Goal: Task Accomplishment & Management: Manage account settings

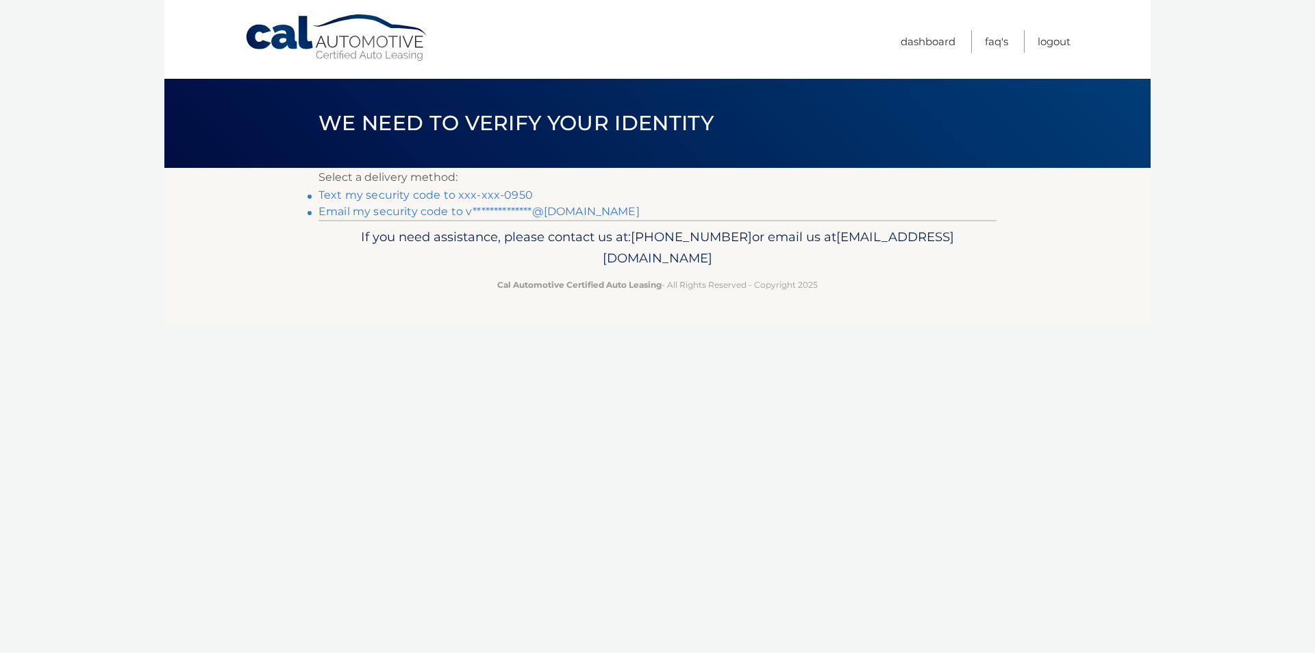
click at [405, 192] on link "Text my security code to xxx-xxx-0950" at bounding box center [425, 194] width 214 height 13
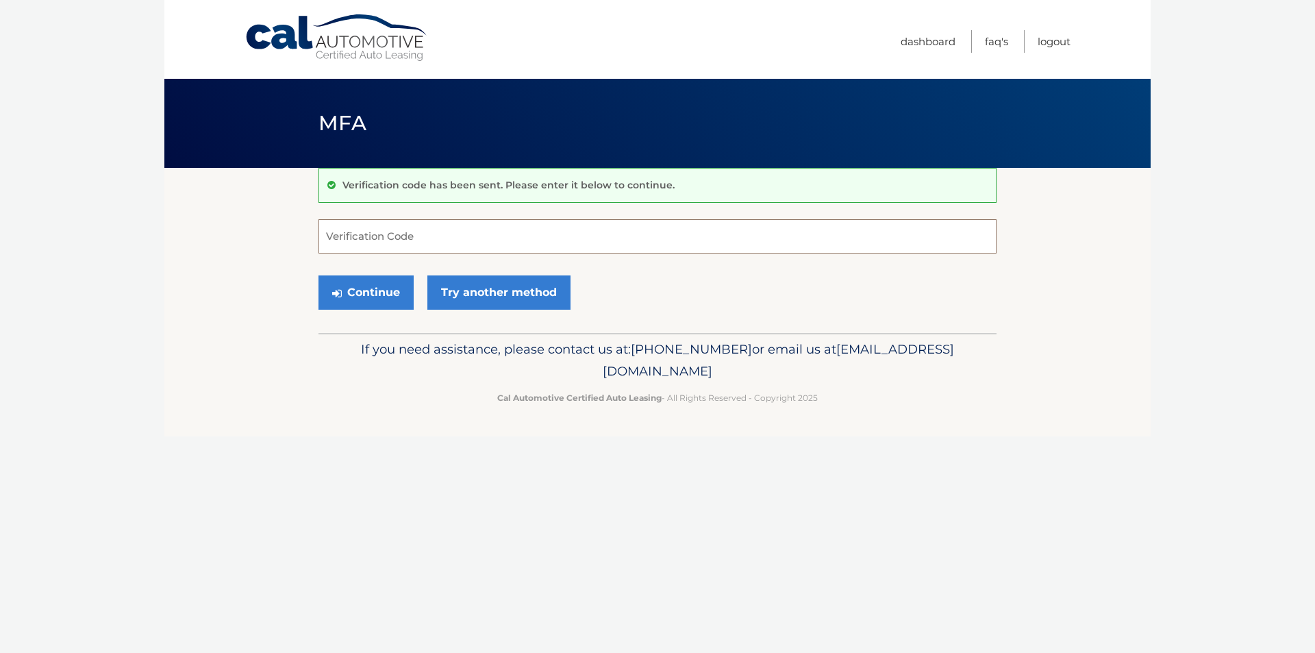
click at [507, 232] on input "Verification Code" at bounding box center [657, 236] width 678 height 34
type input "939869"
click at [364, 290] on button "Continue" at bounding box center [365, 292] width 95 height 34
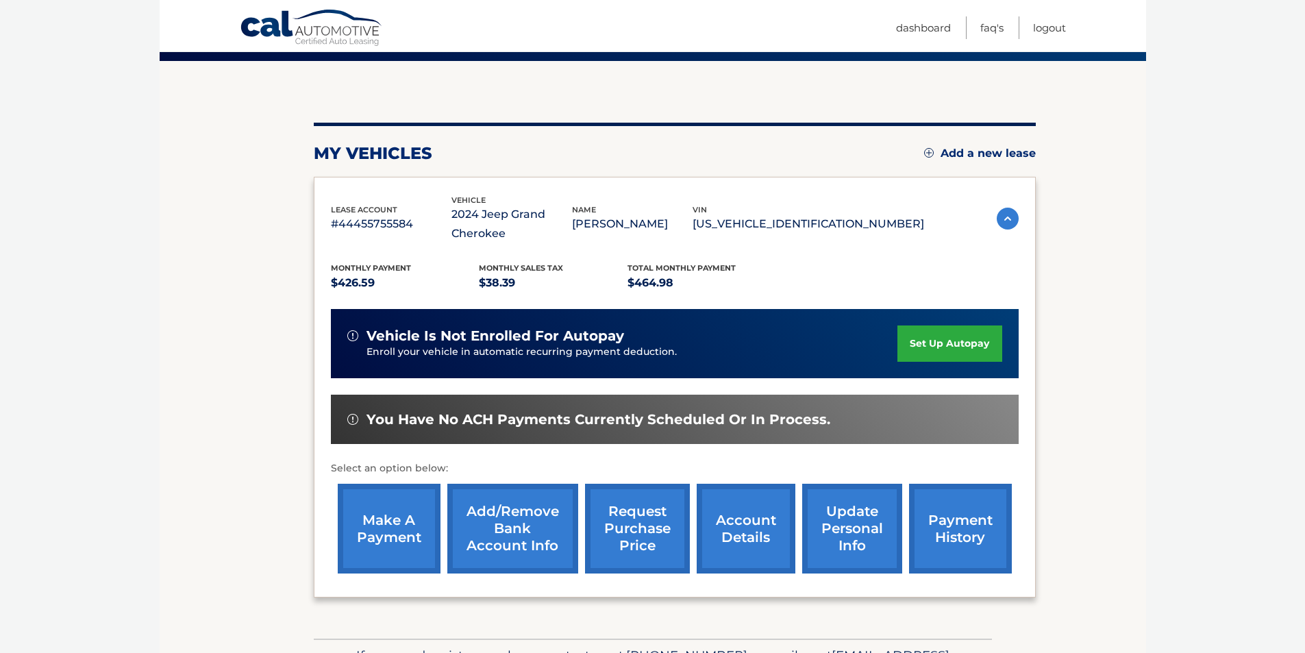
scroll to position [137, 0]
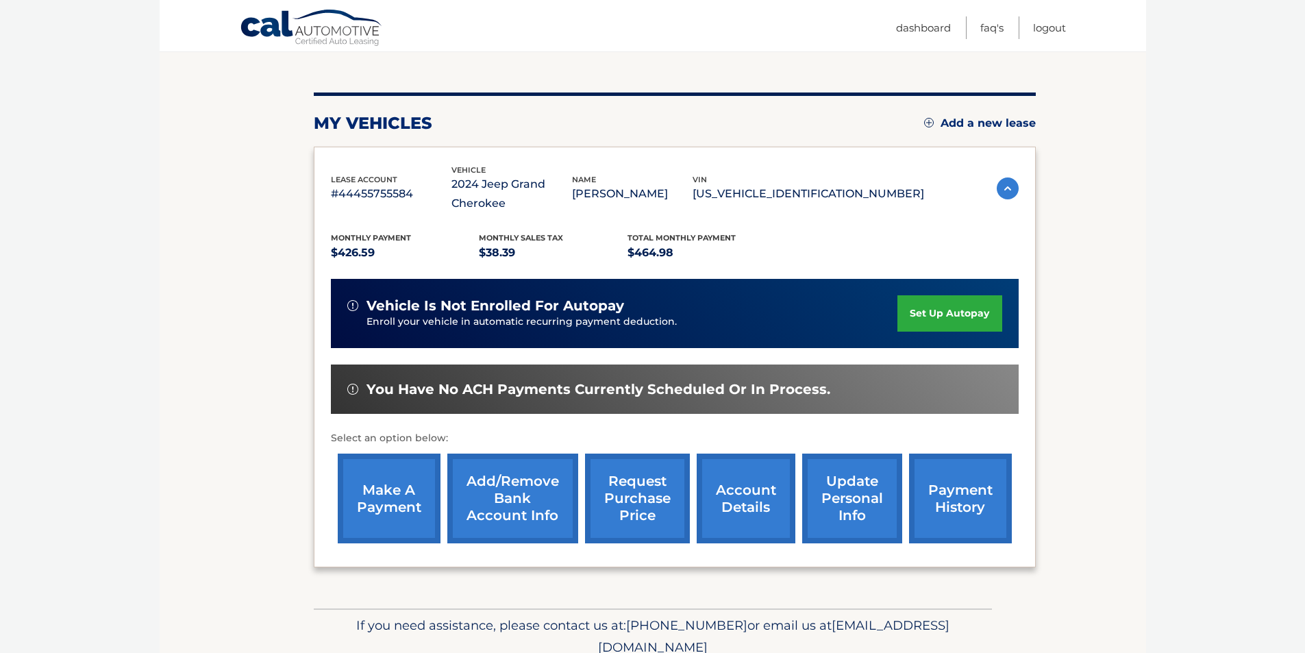
click at [411, 477] on link "make a payment" at bounding box center [389, 498] width 103 height 90
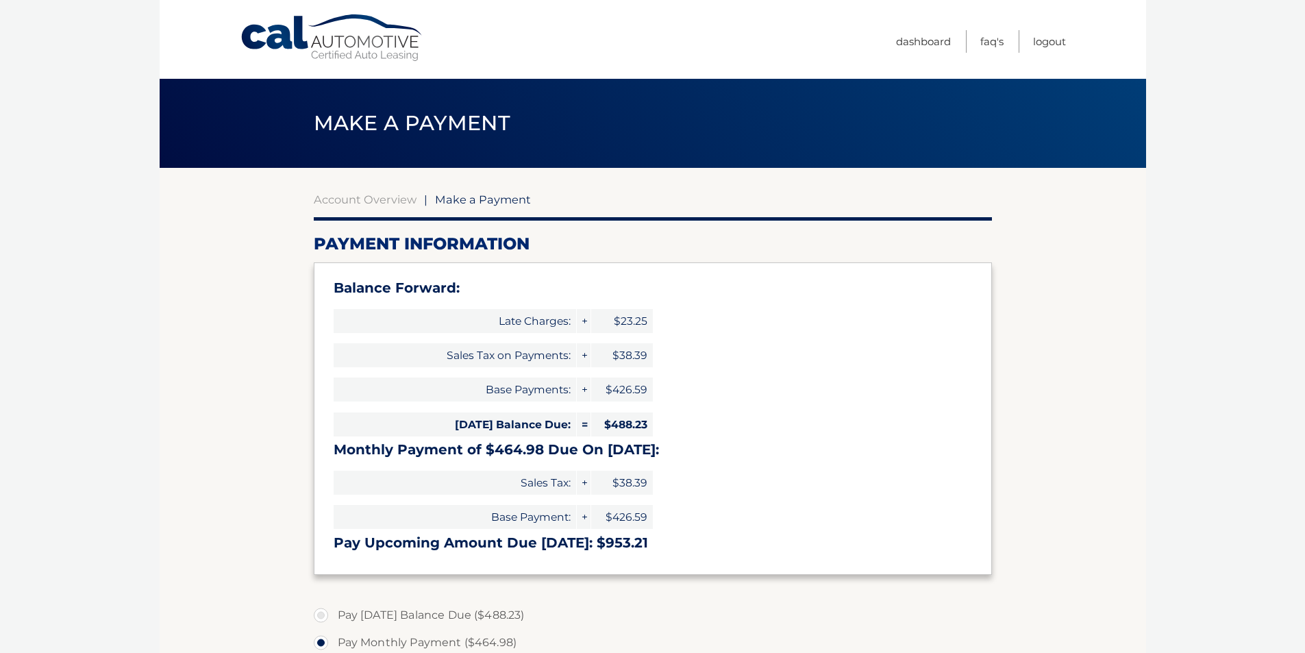
select select "OTIyYTUwYjgtOTMyNS00OGQ5LTk0YzYtNWM0NmZkYjc1Yzc0"
click at [1041, 43] on link "Logout" at bounding box center [1049, 41] width 33 height 23
